Goal: Task Accomplishment & Management: Manage account settings

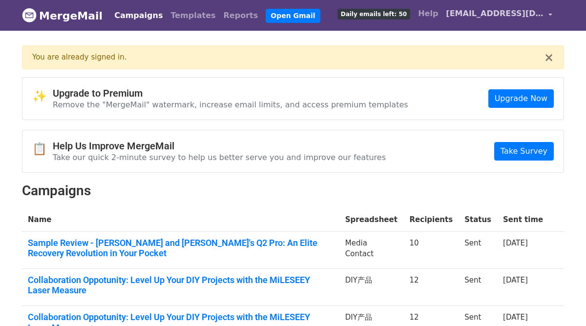
click at [489, 14] on span "[EMAIL_ADDRESS][DOMAIN_NAME]" at bounding box center [495, 14] width 98 height 12
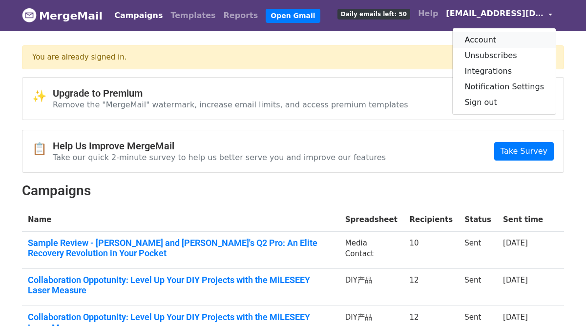
click at [496, 40] on link "Account" at bounding box center [504, 40] width 103 height 16
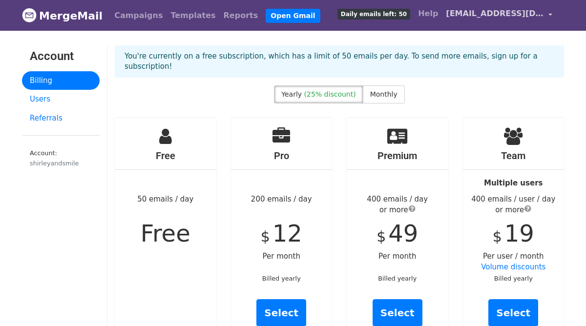
click at [501, 16] on span "[EMAIL_ADDRESS][DOMAIN_NAME]" at bounding box center [495, 14] width 98 height 12
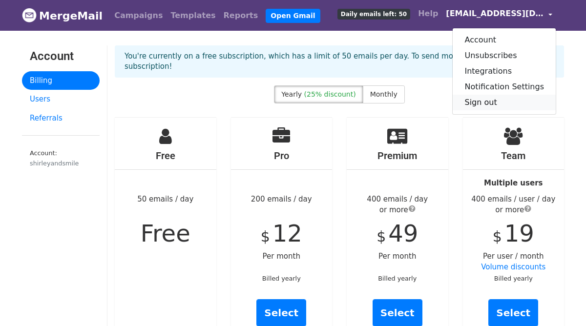
click at [481, 105] on link "Sign out" at bounding box center [504, 103] width 103 height 16
